Goal: Information Seeking & Learning: Learn about a topic

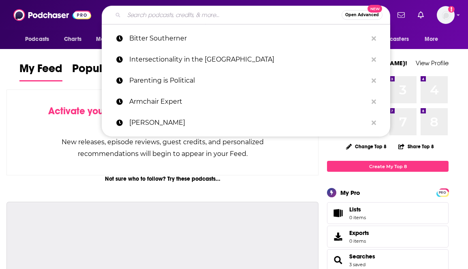
click at [198, 19] on input "Search podcasts, credits, & more..." at bounding box center [233, 15] width 218 height 13
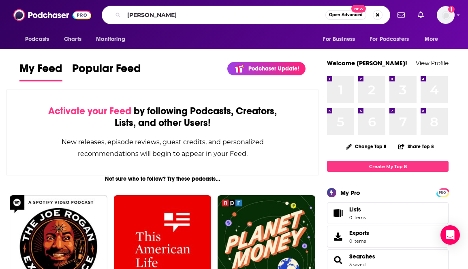
type input "[PERSON_NAME]"
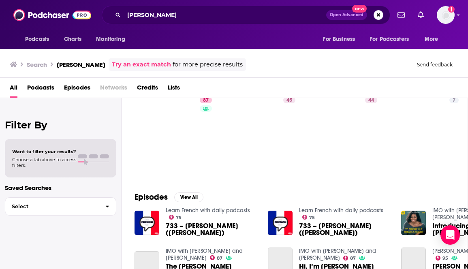
scroll to position [32, 0]
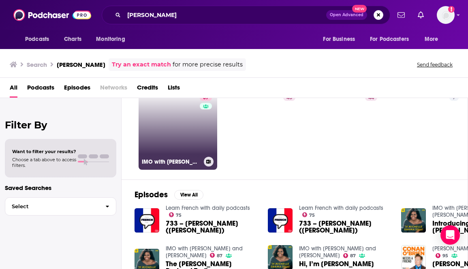
click at [174, 130] on link "87 IMO with [PERSON_NAME] and [PERSON_NAME]" at bounding box center [178, 130] width 79 height 79
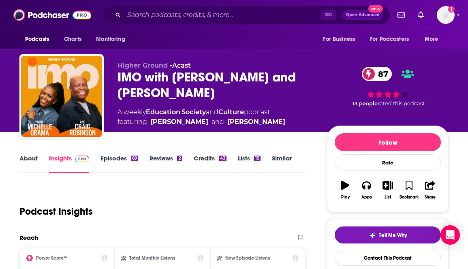
click at [28, 158] on link "About" at bounding box center [28, 163] width 18 height 19
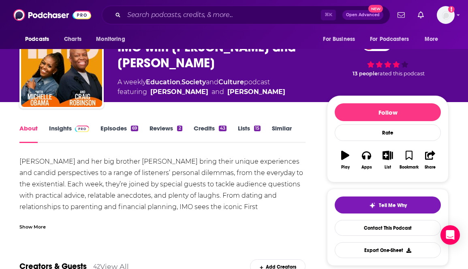
scroll to position [26, 0]
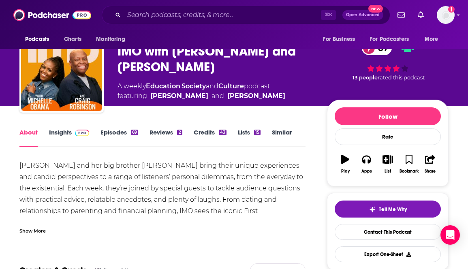
click at [203, 134] on link "Credits 43" at bounding box center [210, 137] width 33 height 19
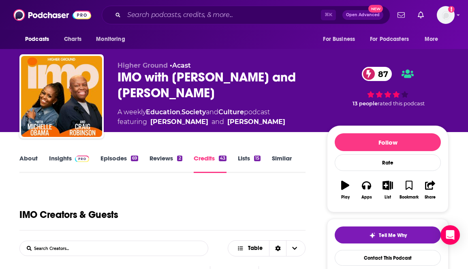
click at [59, 158] on link "Insights" at bounding box center [69, 163] width 40 height 19
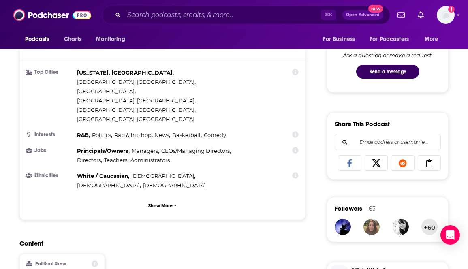
scroll to position [431, 0]
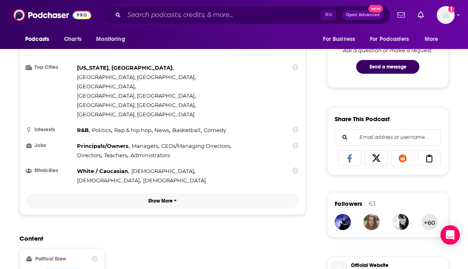
click at [167, 198] on p "Show More" at bounding box center [160, 201] width 24 height 6
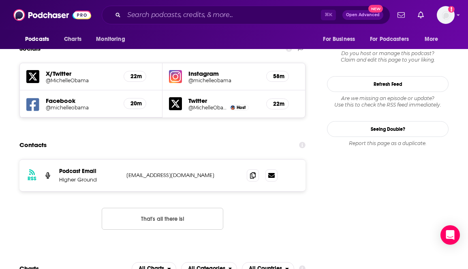
scroll to position [795, 0]
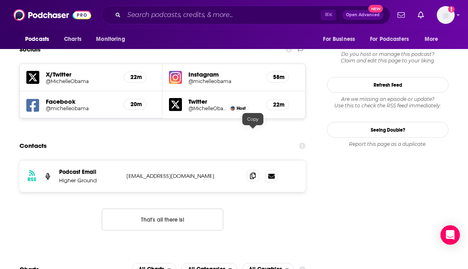
click at [248, 170] on span at bounding box center [253, 176] width 12 height 12
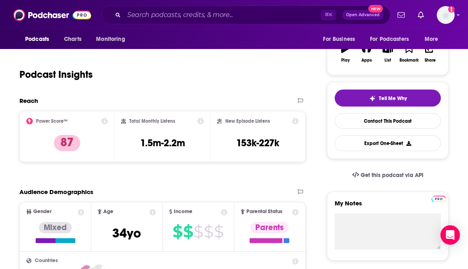
scroll to position [0, 0]
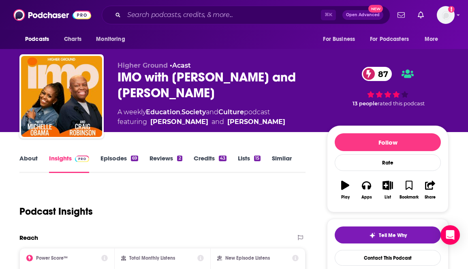
drag, startPoint x: 217, startPoint y: 94, endPoint x: 145, endPoint y: 79, distance: 73.7
click at [145, 79] on div "IMO with [PERSON_NAME] and [PERSON_NAME] 87" at bounding box center [216, 85] width 197 height 32
copy h2 "with [PERSON_NAME] and [PERSON_NAME]"
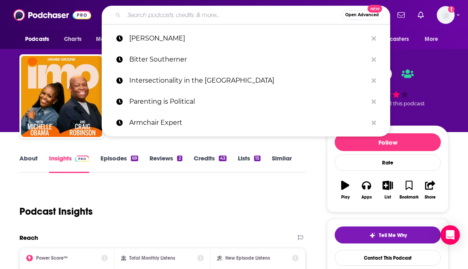
click at [212, 12] on input "Search podcasts, credits, & more..." at bounding box center [233, 15] width 218 height 13
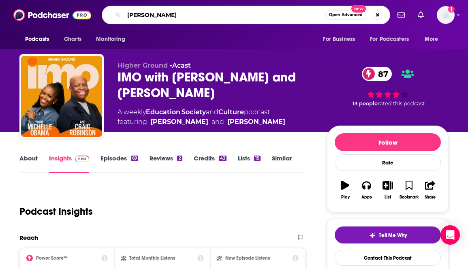
type input "[PERSON_NAME]"
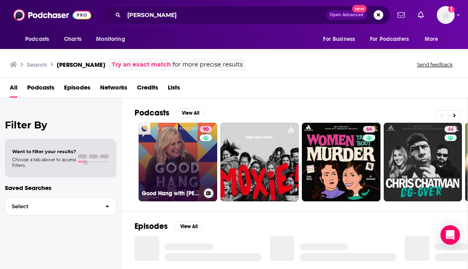
click at [169, 181] on link "90 Good Hang with [PERSON_NAME]" at bounding box center [178, 162] width 79 height 79
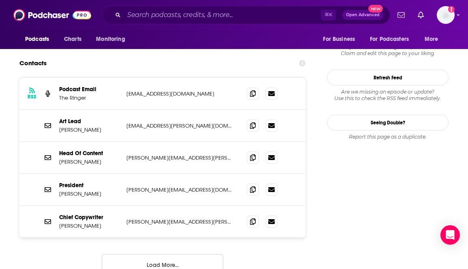
scroll to position [758, 0]
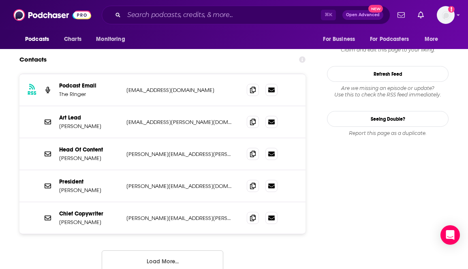
click at [178, 250] on button "Load More..." at bounding box center [163, 261] width 122 height 22
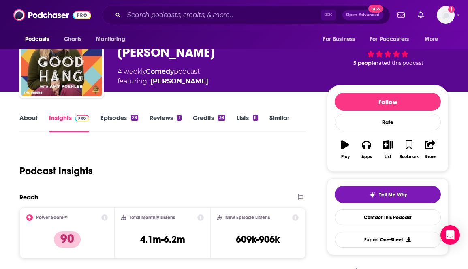
scroll to position [0, 0]
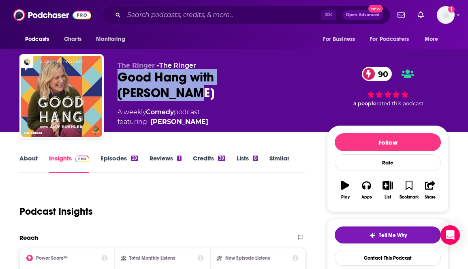
drag, startPoint x: 303, startPoint y: 81, endPoint x: 121, endPoint y: 83, distance: 182.4
click at [121, 83] on div "Good Hang with [PERSON_NAME] 90" at bounding box center [216, 85] width 197 height 32
copy h2 "Good Hang with [PERSON_NAME]"
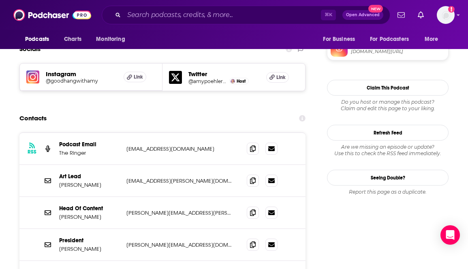
scroll to position [689, 0]
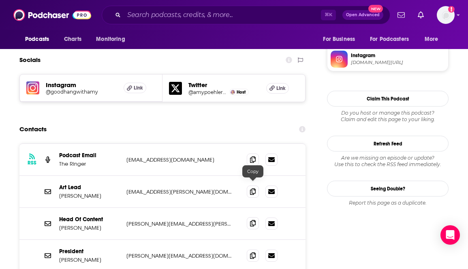
click at [253, 220] on icon at bounding box center [253, 223] width 6 height 6
click at [256, 10] on input "Search podcasts, credits, & more..." at bounding box center [222, 15] width 197 height 13
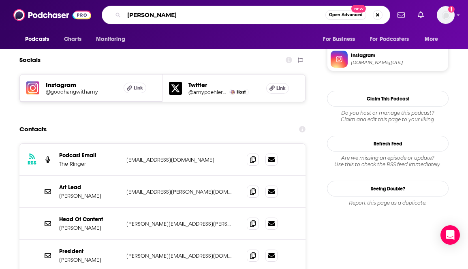
type input "[PERSON_NAME]"
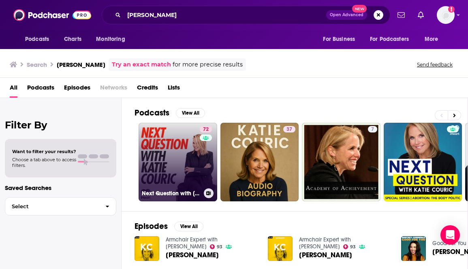
click at [167, 195] on h3 "Next Question with [PERSON_NAME]" at bounding box center [171, 193] width 59 height 7
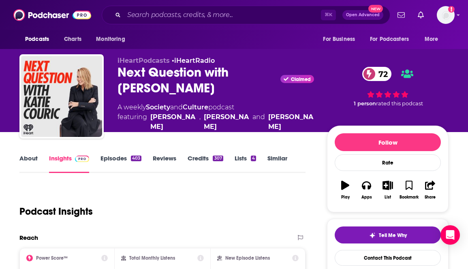
click at [272, 157] on link "Similar" at bounding box center [278, 163] width 20 height 19
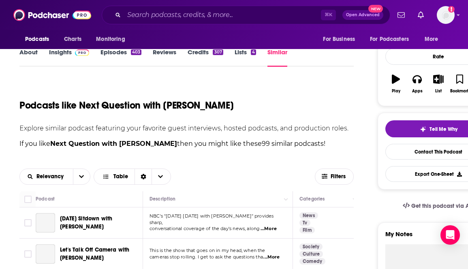
scroll to position [191, 0]
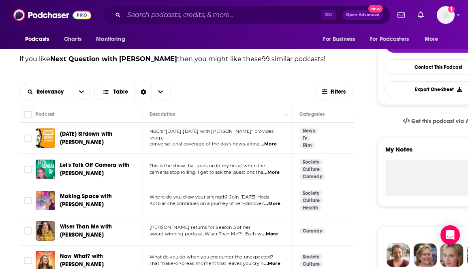
click at [276, 175] on span "...More" at bounding box center [271, 172] width 16 height 6
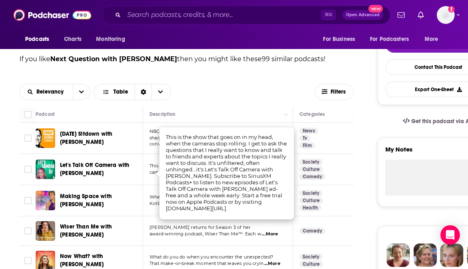
click at [247, 86] on div "Relevancy Table" at bounding box center [166, 92] width 295 height 16
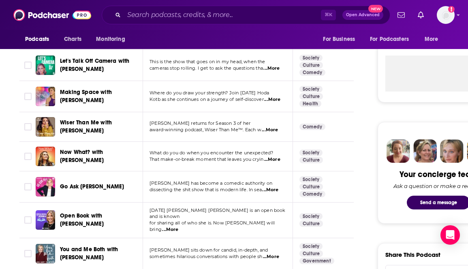
scroll to position [305, 0]
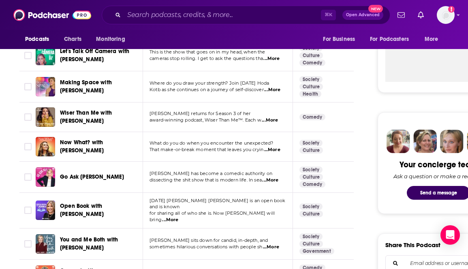
click at [274, 153] on span "...More" at bounding box center [272, 150] width 16 height 6
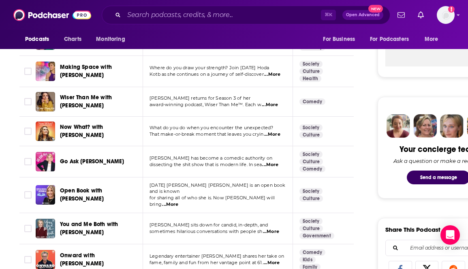
scroll to position [337, 0]
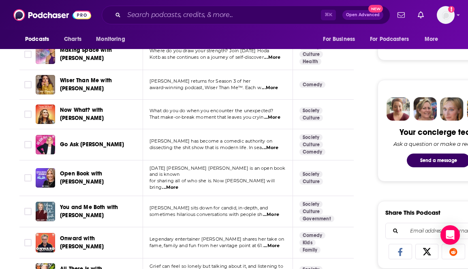
click at [178, 184] on span "...More" at bounding box center [170, 187] width 16 height 6
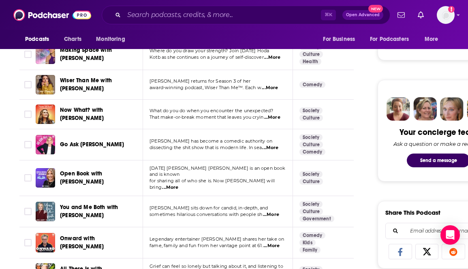
scroll to position [344, 0]
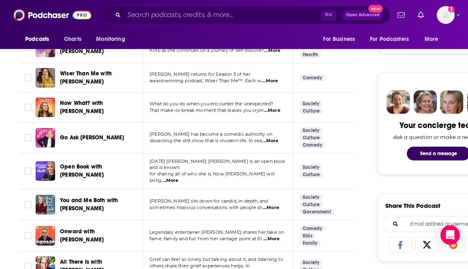
click at [272, 236] on span "...More" at bounding box center [271, 239] width 16 height 6
drag, startPoint x: 138, startPoint y: 231, endPoint x: 58, endPoint y: 228, distance: 80.3
click at [58, 228] on div "Onward with [PERSON_NAME]" at bounding box center [90, 235] width 109 height 19
copy span "Onward with [PERSON_NAME]"
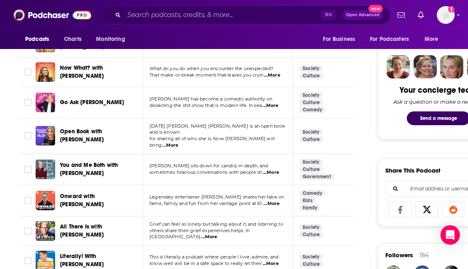
scroll to position [383, 0]
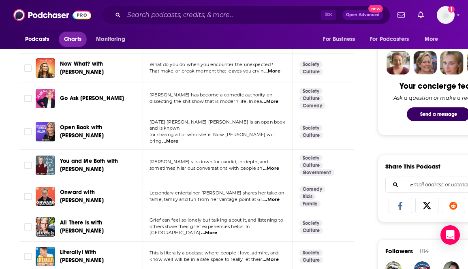
click at [76, 38] on span "Charts" at bounding box center [72, 39] width 17 height 11
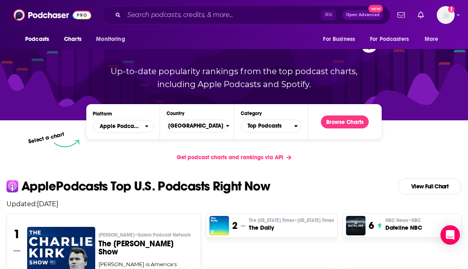
scroll to position [69, 0]
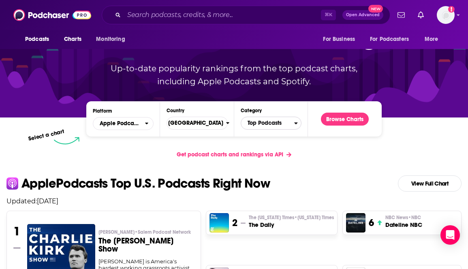
click at [268, 124] on span "Top Podcasts" at bounding box center [267, 123] width 53 height 14
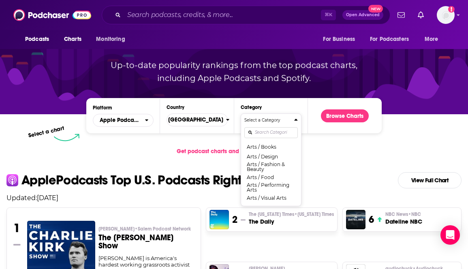
scroll to position [1114, 0]
click at [330, 155] on div "Get podcast charts and rankings via API" at bounding box center [234, 151] width 468 height 20
click at [351, 116] on button "Browse Charts" at bounding box center [345, 115] width 48 height 13
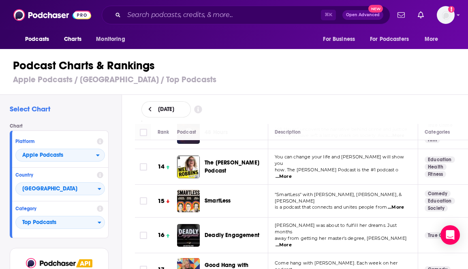
scroll to position [419, 1]
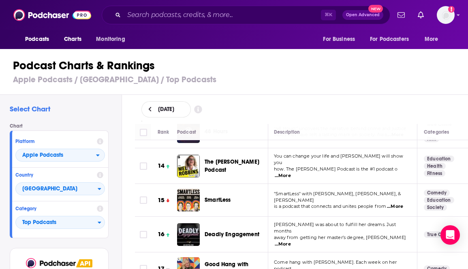
click at [291, 173] on span "...More" at bounding box center [283, 176] width 16 height 6
click at [317, 95] on div "Podcast Charts & Rankings Apple Podcasts / [GEOGRAPHIC_DATA] / Top Podcasts Sel…" at bounding box center [237, 159] width 475 height 221
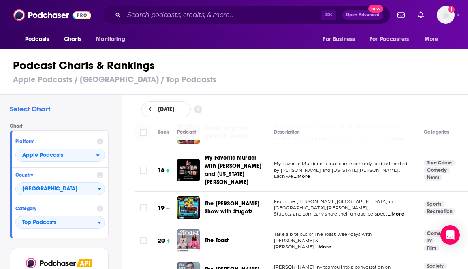
scroll to position [562, 1]
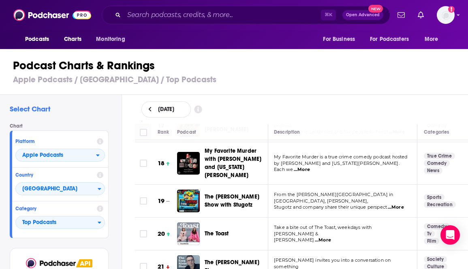
click at [317, 237] on span "...More" at bounding box center [323, 240] width 16 height 6
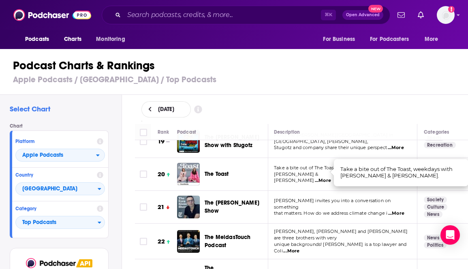
scroll to position [621, 2]
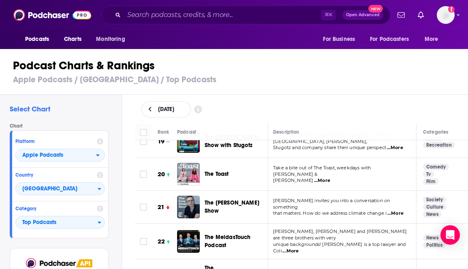
click at [302, 67] on h1 "Podcast Charts & Rankings" at bounding box center [237, 65] width 449 height 15
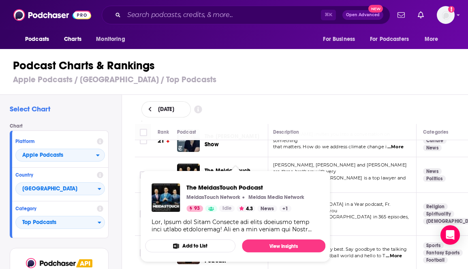
scroll to position [688, 2]
click at [308, 81] on h3 "Apple Podcasts / [GEOGRAPHIC_DATA] / Top Podcasts" at bounding box center [237, 80] width 449 height 10
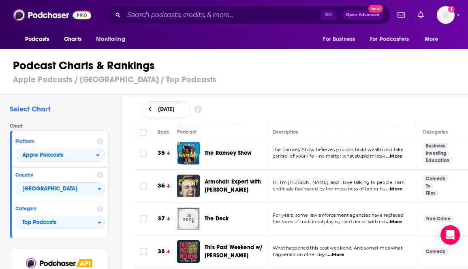
scroll to position [1160, 2]
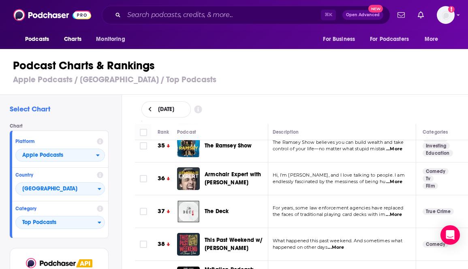
click at [401, 179] on span "...More" at bounding box center [394, 182] width 16 height 6
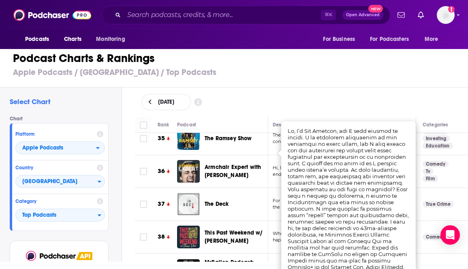
scroll to position [0, 0]
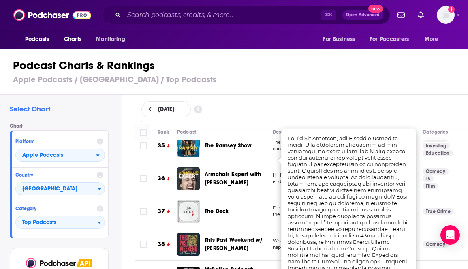
click at [334, 86] on div "Podcast Charts & Rankings Apple Podcasts / [GEOGRAPHIC_DATA] / Top Podcasts" at bounding box center [237, 72] width 475 height 46
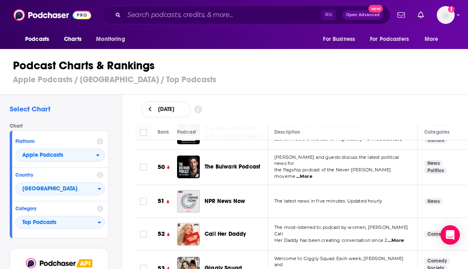
scroll to position [1661, 0]
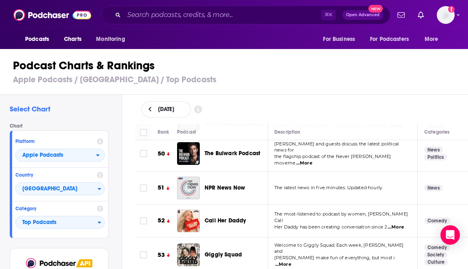
click at [399, 224] on span "...More" at bounding box center [396, 227] width 16 height 6
click at [303, 98] on div "[DATE]" at bounding box center [301, 109] width 347 height 29
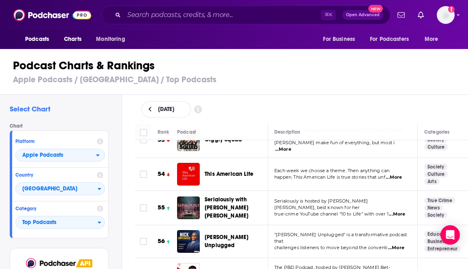
scroll to position [1777, 0]
click at [400, 244] on span "...More" at bounding box center [396, 247] width 16 height 6
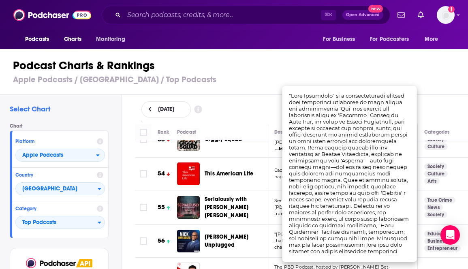
click at [264, 65] on h1 "Podcast Charts & Rankings" at bounding box center [237, 65] width 449 height 15
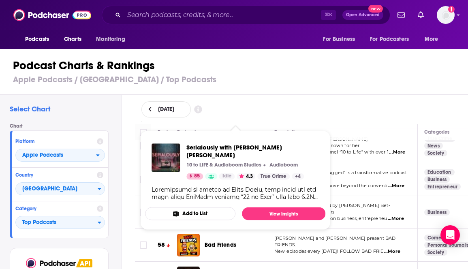
scroll to position [1845, 0]
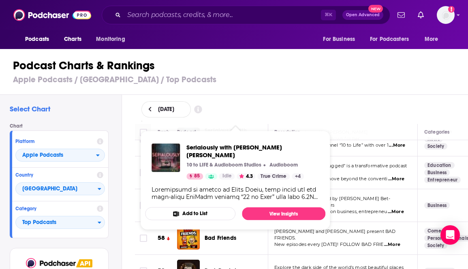
click at [295, 93] on div "Podcast Charts & Rankings Apple Podcasts / [GEOGRAPHIC_DATA] / Top Podcasts" at bounding box center [237, 72] width 475 height 46
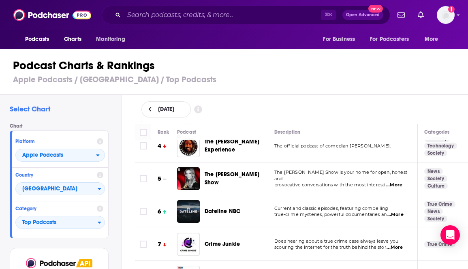
scroll to position [60, 0]
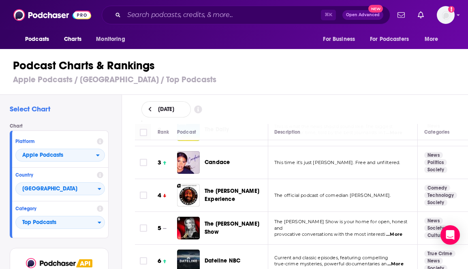
click at [95, 217] on div "Category Top Podcasts" at bounding box center [60, 217] width 96 height 33
click at [96, 223] on span "Top Podcasts" at bounding box center [57, 223] width 82 height 14
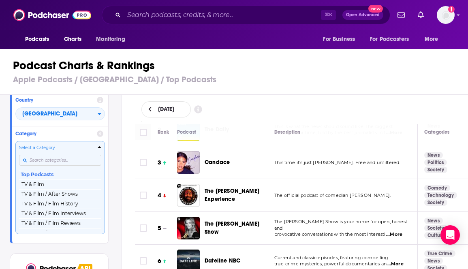
scroll to position [31, 0]
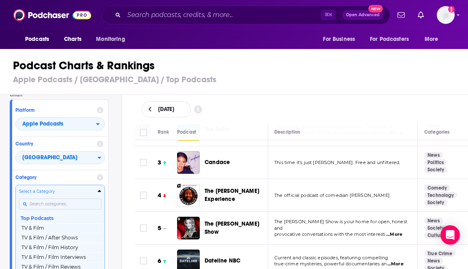
click at [69, 199] on input "Categories" at bounding box center [60, 204] width 82 height 11
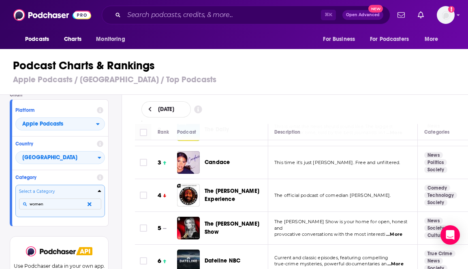
drag, startPoint x: 47, startPoint y: 207, endPoint x: 26, endPoint y: 207, distance: 21.1
click at [26, 207] on input "women" at bounding box center [60, 204] width 82 height 11
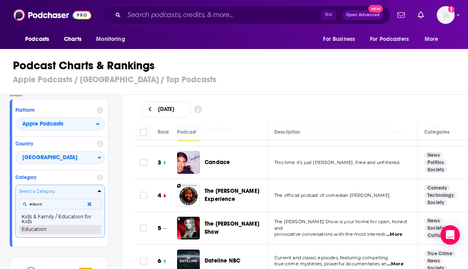
type input "educa"
click at [32, 231] on button "Education" at bounding box center [60, 230] width 82 height 10
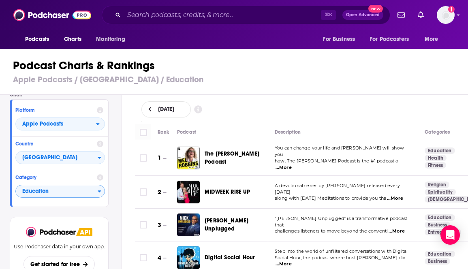
click at [292, 165] on span "...More" at bounding box center [284, 168] width 16 height 6
click at [310, 101] on div "[DATE]" at bounding box center [301, 109] width 347 height 29
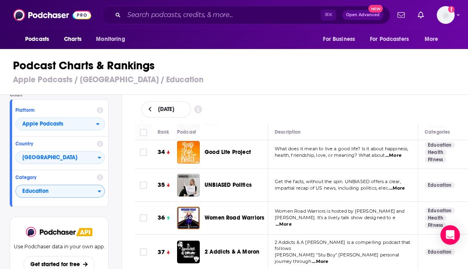
scroll to position [1111, 0]
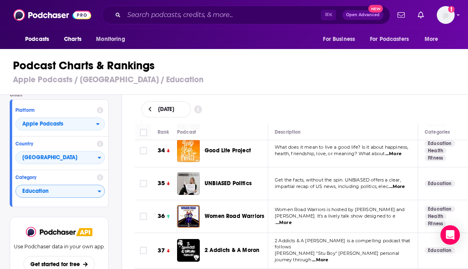
click at [292, 220] on span "...More" at bounding box center [284, 223] width 16 height 6
click at [345, 98] on div "[DATE]" at bounding box center [301, 109] width 347 height 29
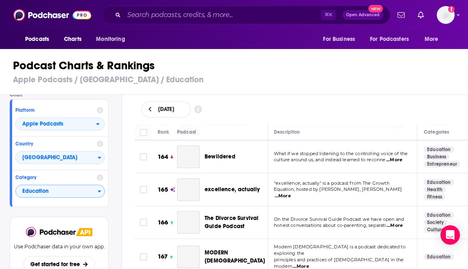
scroll to position [5996, 1]
